Goal: Transaction & Acquisition: Purchase product/service

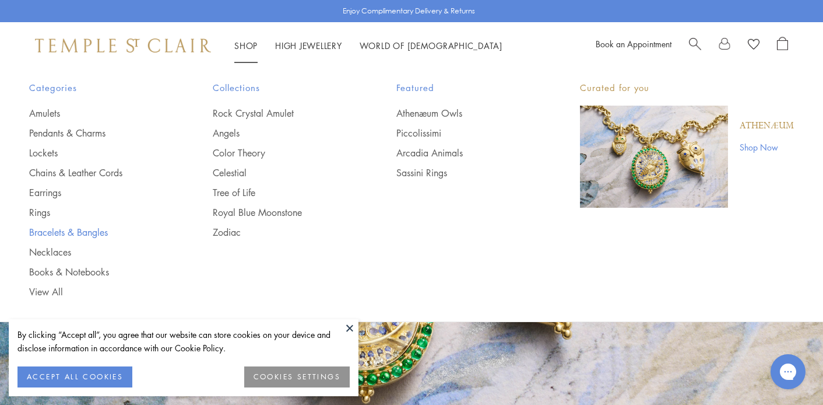
click at [65, 233] on link "Bracelets & Bangles" at bounding box center [97, 232] width 137 height 13
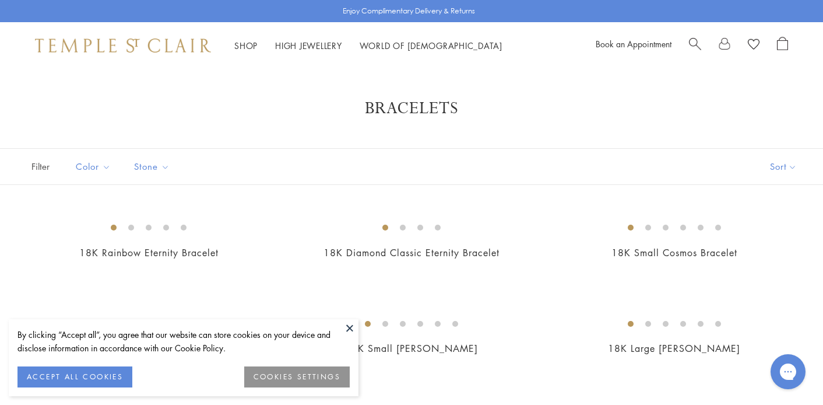
click at [353, 328] on button at bounding box center [349, 327] width 17 height 17
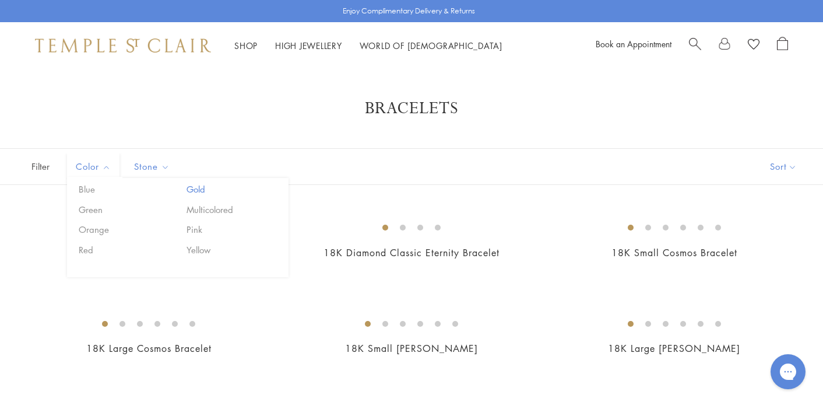
click at [192, 188] on button "Gold" at bounding box center [233, 188] width 99 height 13
click at [44, 166] on span "Filter" at bounding box center [29, 167] width 58 height 36
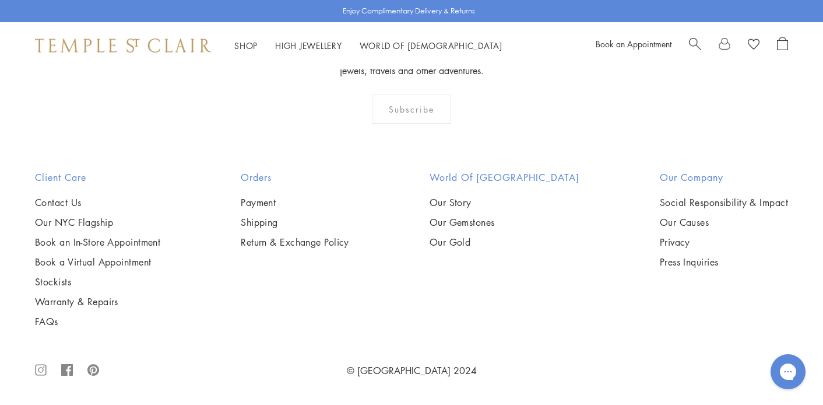
scroll to position [1778, 0]
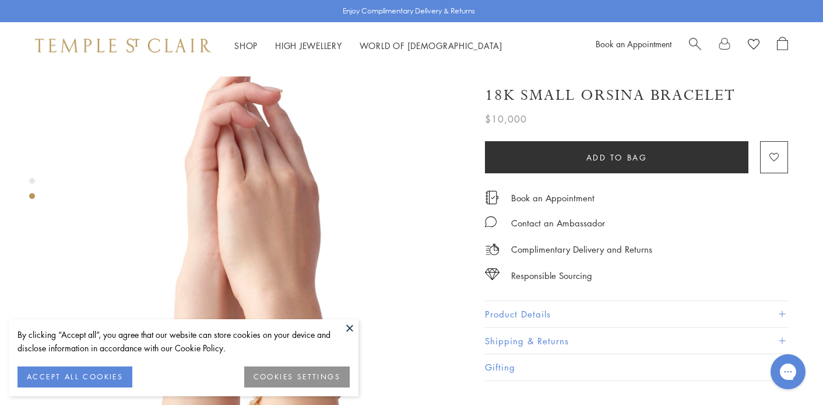
click at [316, 374] on button "COOKIES SETTINGS" at bounding box center [297, 376] width 106 height 21
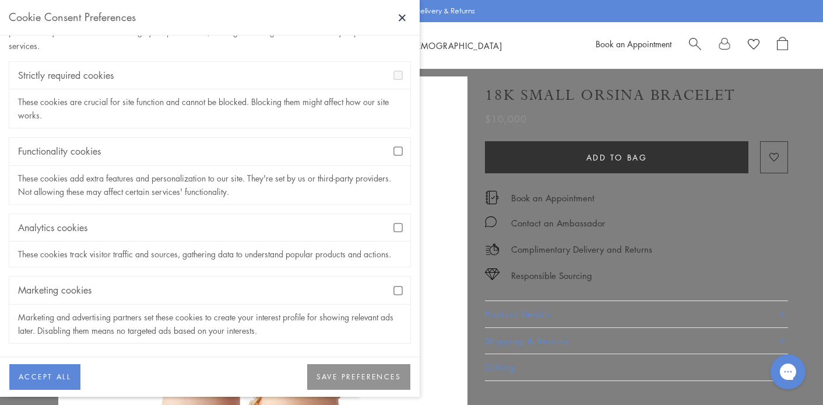
scroll to position [50, 0]
click at [367, 378] on button "SAVE PREFERENCES" at bounding box center [358, 377] width 103 height 26
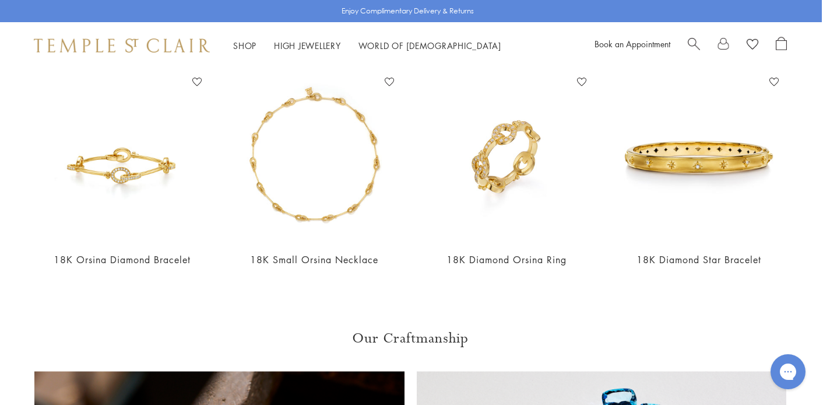
scroll to position [911, 1]
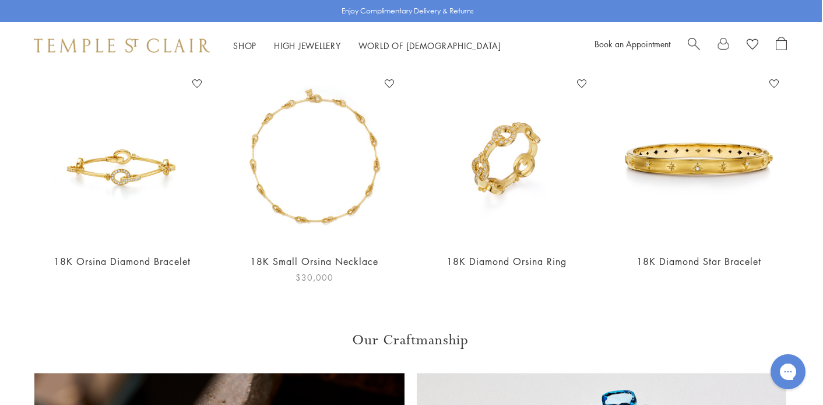
click at [323, 202] on img at bounding box center [314, 158] width 169 height 169
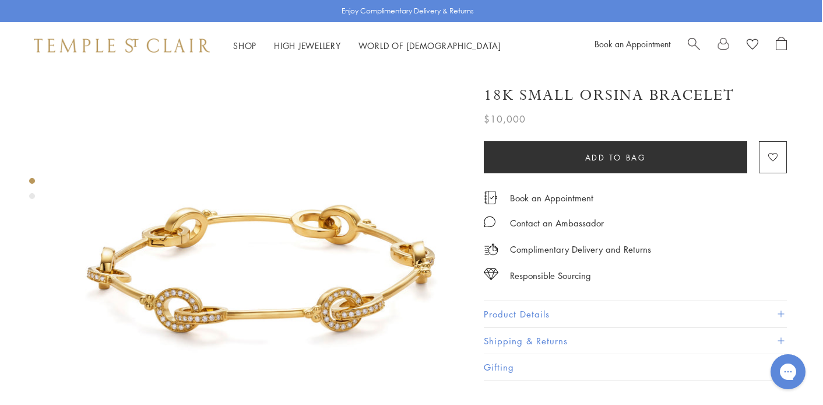
scroll to position [0, 1]
